Goal: Task Accomplishment & Management: Use online tool/utility

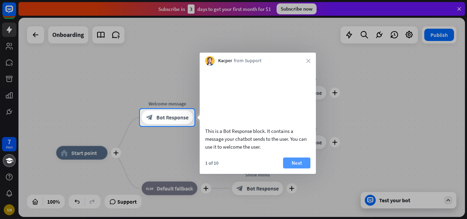
click at [299, 168] on button "Next" at bounding box center [296, 162] width 27 height 11
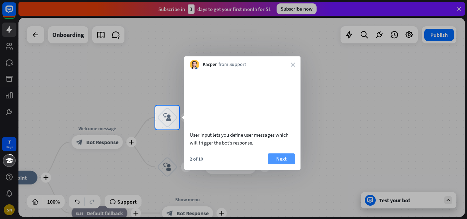
click at [279, 164] on button "Next" at bounding box center [281, 158] width 27 height 11
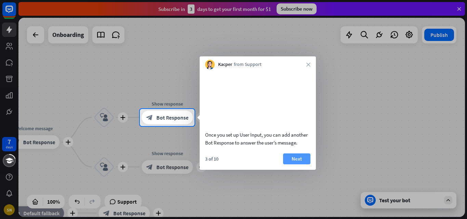
click at [286, 164] on button "Next" at bounding box center [296, 158] width 27 height 11
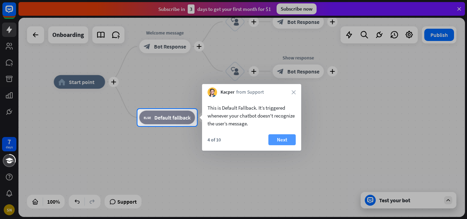
click at [284, 142] on button "Next" at bounding box center [281, 139] width 27 height 11
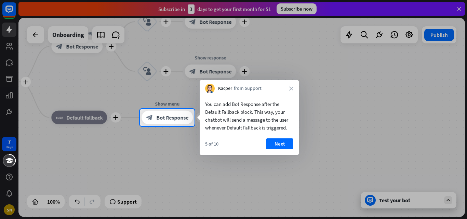
click at [284, 142] on button "Next" at bounding box center [279, 143] width 27 height 11
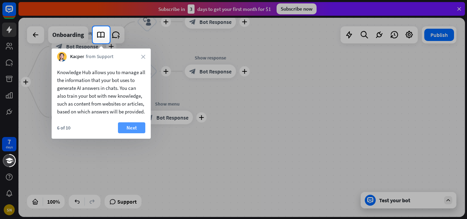
click at [135, 133] on button "Next" at bounding box center [131, 127] width 27 height 11
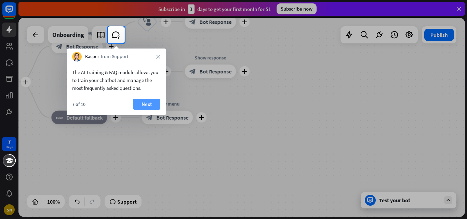
click at [150, 102] on button "Next" at bounding box center [146, 104] width 27 height 11
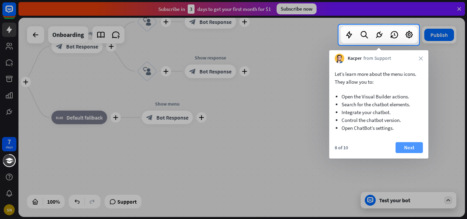
click at [400, 147] on button "Next" at bounding box center [408, 147] width 27 height 11
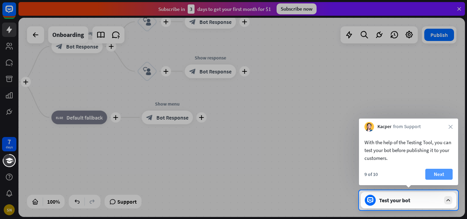
click at [438, 173] on button "Next" at bounding box center [438, 174] width 27 height 11
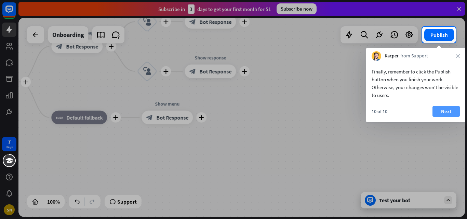
click at [444, 111] on button "Next" at bounding box center [445, 111] width 27 height 11
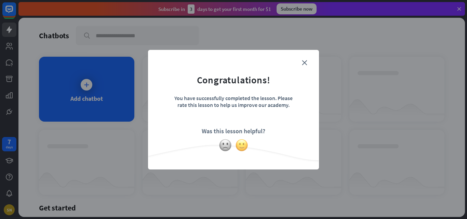
click at [238, 148] on img at bounding box center [241, 145] width 13 height 13
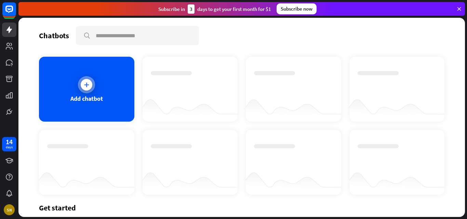
click at [96, 87] on div "Add chatbot" at bounding box center [86, 89] width 95 height 65
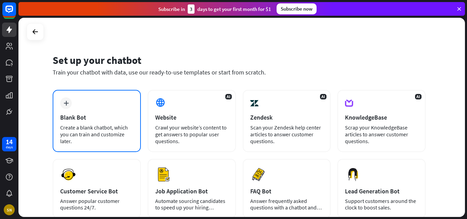
click at [72, 108] on div "plus Blank Bot Create a blank chatbot, which you can train and customize later." at bounding box center [97, 121] width 88 height 62
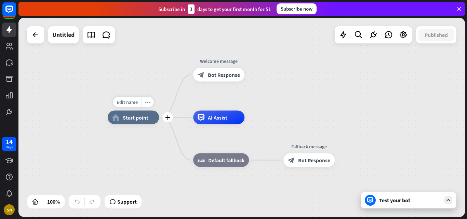
click at [132, 120] on span "Start point" at bounding box center [136, 117] width 26 height 7
click at [127, 98] on div "Edit name" at bounding box center [127, 102] width 28 height 10
type input "*****"
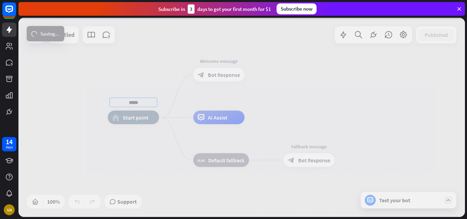
click at [146, 51] on div "***** home_2 Start point Welcome message block_bot_response Bot Response AI Ass…" at bounding box center [241, 117] width 446 height 199
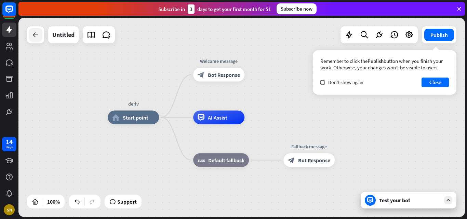
click at [31, 37] on icon at bounding box center [35, 35] width 8 height 8
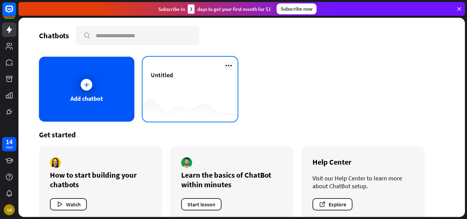
click at [227, 66] on icon at bounding box center [228, 65] width 8 height 8
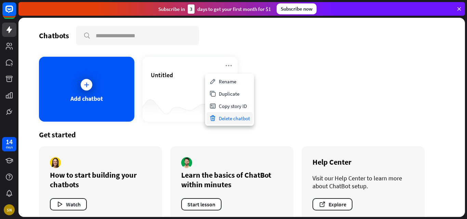
click at [224, 118] on div "Delete chatbot" at bounding box center [229, 118] width 46 height 12
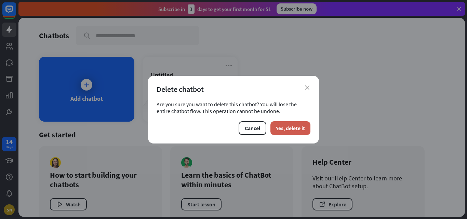
click at [275, 124] on button "Yes, delete it" at bounding box center [290, 128] width 40 height 14
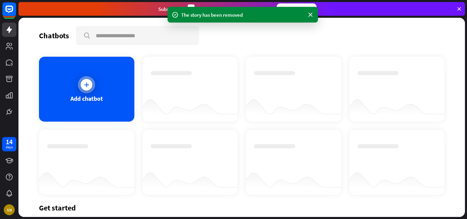
click at [82, 108] on div "Add chatbot" at bounding box center [86, 89] width 95 height 65
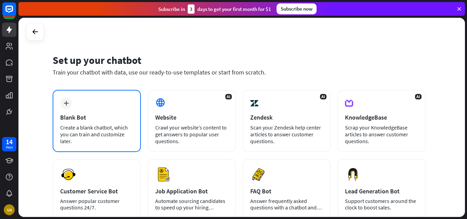
click at [70, 126] on div "Create a blank chatbot, which you can train and customize later." at bounding box center [96, 134] width 73 height 20
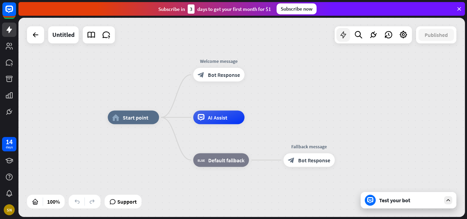
click at [341, 36] on icon at bounding box center [343, 34] width 9 height 9
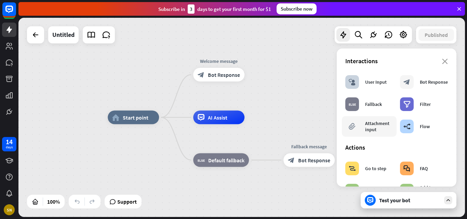
click at [377, 128] on div "Attachment input" at bounding box center [379, 126] width 28 height 12
click at [449, 202] on icon at bounding box center [448, 200] width 6 height 6
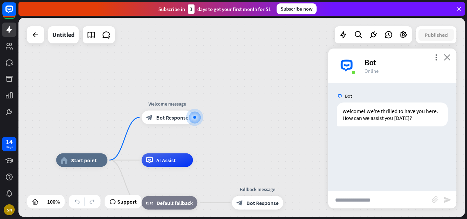
click at [447, 58] on icon "close" at bounding box center [446, 57] width 7 height 6
